Goal: Transaction & Acquisition: Purchase product/service

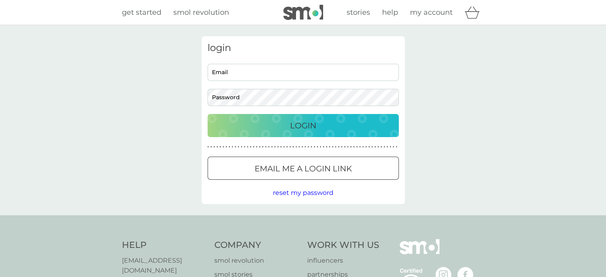
type input "ginnrebecca@gmail.com"
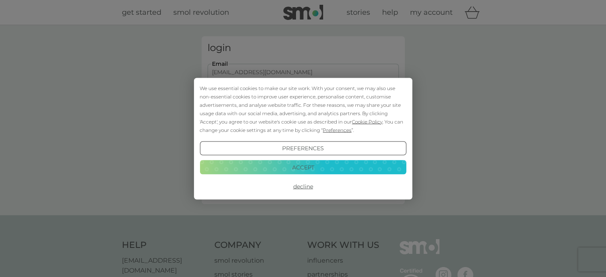
click at [301, 167] on button "Accept" at bounding box center [303, 167] width 207 height 14
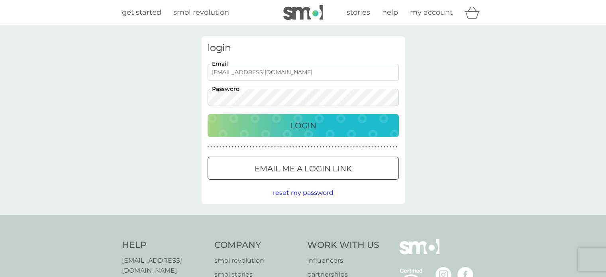
click at [309, 126] on p "Login" at bounding box center [303, 125] width 26 height 13
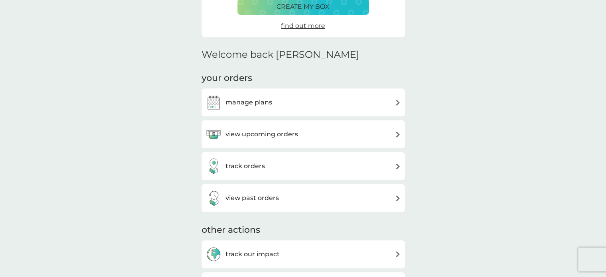
scroll to position [153, 0]
click at [367, 99] on div "manage plans" at bounding box center [303, 102] width 195 height 16
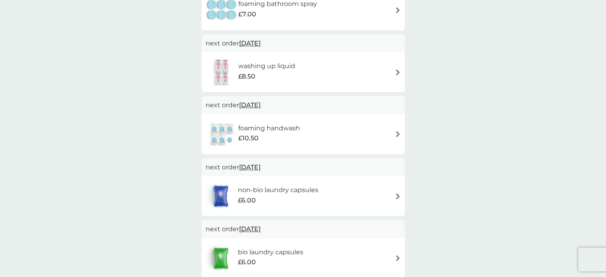
scroll to position [249, 0]
click at [389, 201] on div "non-bio laundry capsules £6.00" at bounding box center [303, 196] width 195 height 28
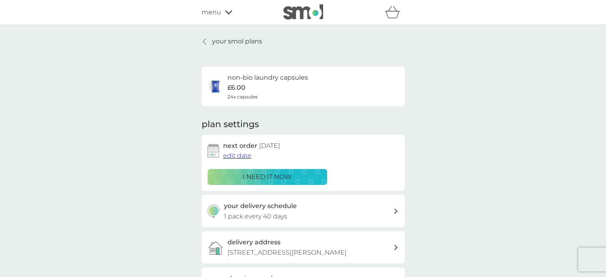
click at [281, 173] on p "i need it now" at bounding box center [267, 177] width 49 height 10
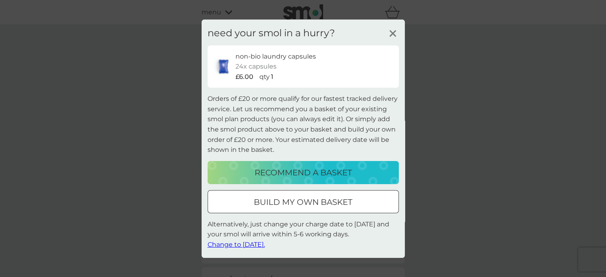
click at [501, 124] on div "need your smol in a hurry? non-bio laundry capsules 24x capsules £6.00 qty 1 Or…" at bounding box center [303, 138] width 606 height 277
click at [394, 34] on line at bounding box center [393, 33] width 6 height 6
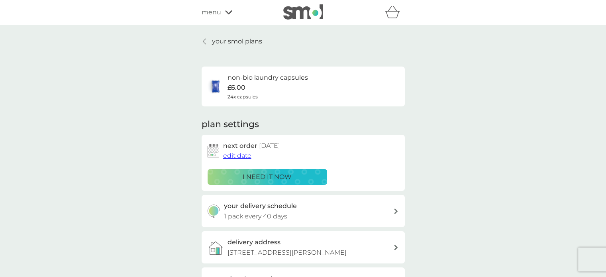
click at [256, 175] on p "i need it now" at bounding box center [267, 177] width 49 height 10
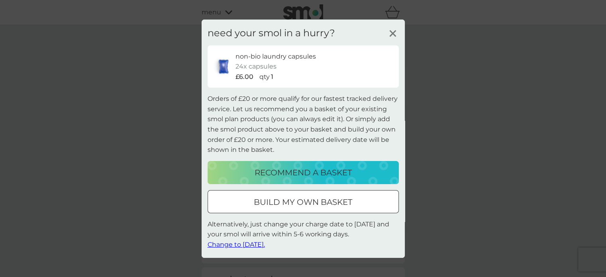
click at [303, 205] on div at bounding box center [303, 202] width 29 height 8
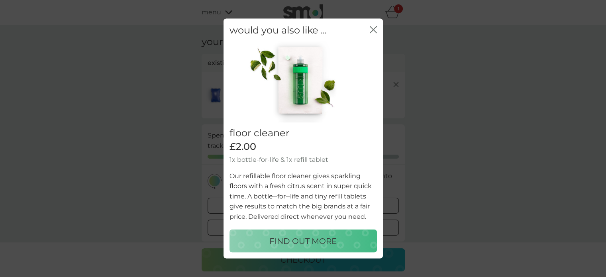
click at [332, 240] on p "FIND OUT MORE" at bounding box center [303, 241] width 67 height 13
select select "84"
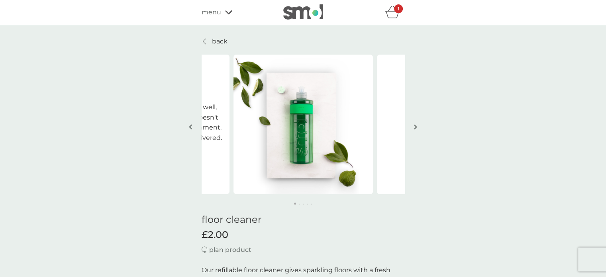
click at [414, 124] on img "button" at bounding box center [415, 127] width 3 height 6
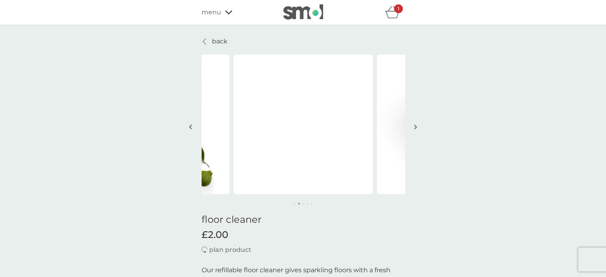
click at [414, 124] on img "button" at bounding box center [415, 127] width 3 height 6
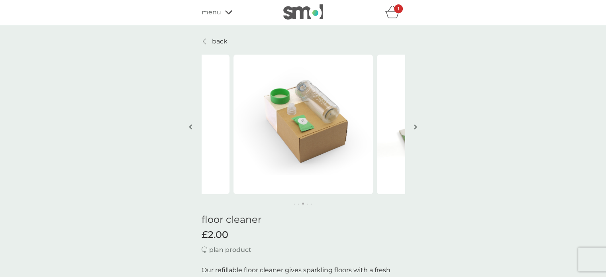
click at [414, 124] on img "button" at bounding box center [415, 127] width 3 height 6
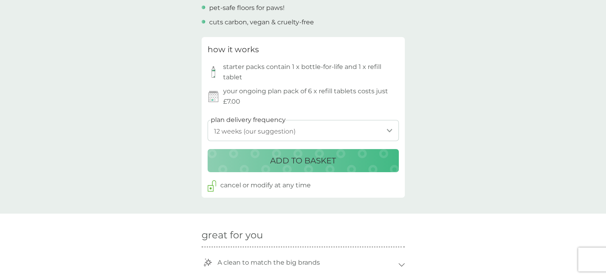
scroll to position [356, 0]
click at [391, 130] on select "1 week 2 weeks 3 weeks 4 weeks 5 weeks 6 weeks 7 weeks 8 weeks 9 weeks 10 weeks…" at bounding box center [303, 130] width 191 height 21
click at [325, 160] on p "ADD TO BASKET" at bounding box center [303, 160] width 66 height 13
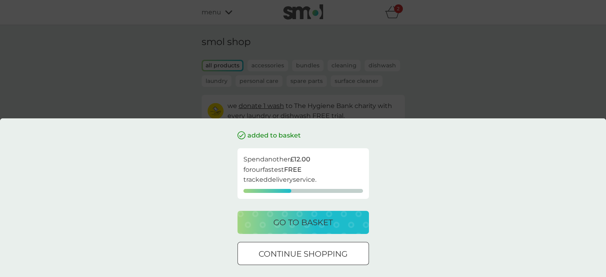
click at [331, 252] on p "continue shopping" at bounding box center [303, 254] width 89 height 13
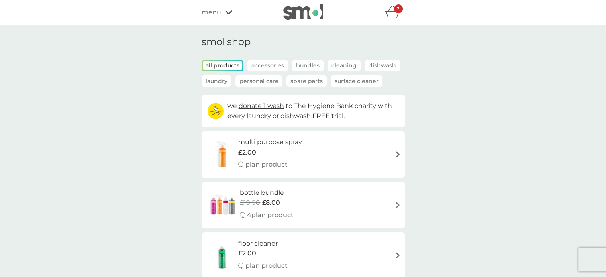
click at [389, 14] on icon "basket" at bounding box center [392, 12] width 15 height 12
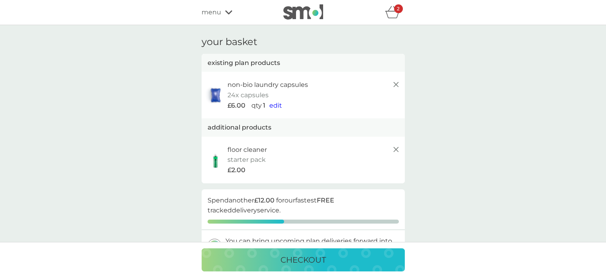
click at [229, 8] on div "menu" at bounding box center [236, 12] width 68 height 10
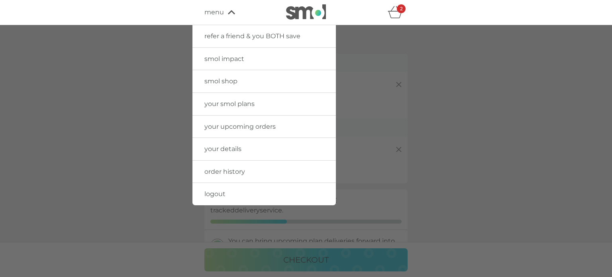
click at [233, 127] on span "your upcoming orders" at bounding box center [240, 127] width 71 height 8
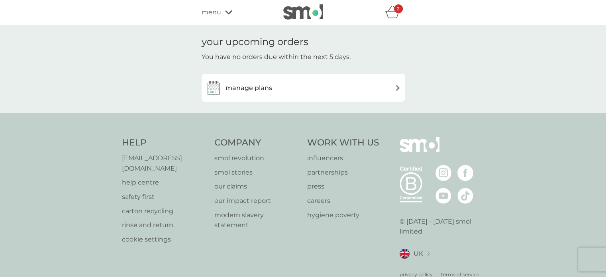
click at [303, 89] on div "manage plans" at bounding box center [303, 88] width 195 height 16
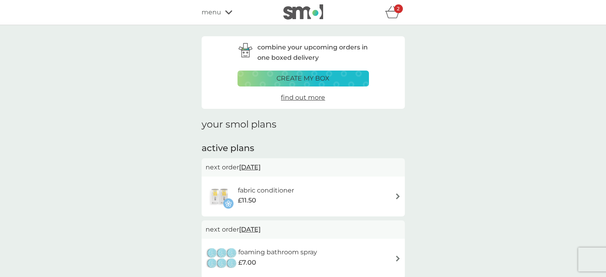
click at [391, 12] on icon "basket" at bounding box center [392, 12] width 15 height 12
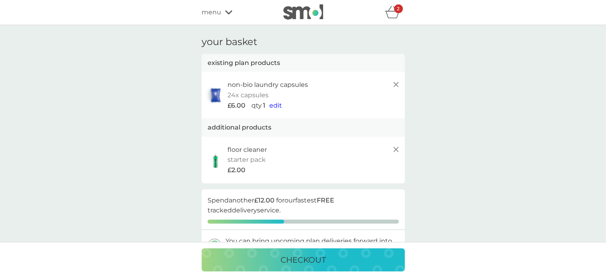
click at [338, 255] on div "checkout" at bounding box center [303, 260] width 187 height 13
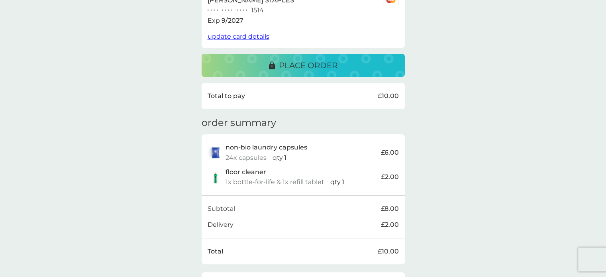
scroll to position [159, 0]
click at [314, 67] on p "place order" at bounding box center [308, 65] width 59 height 13
